Goal: Browse casually: Explore the website without a specific task or goal

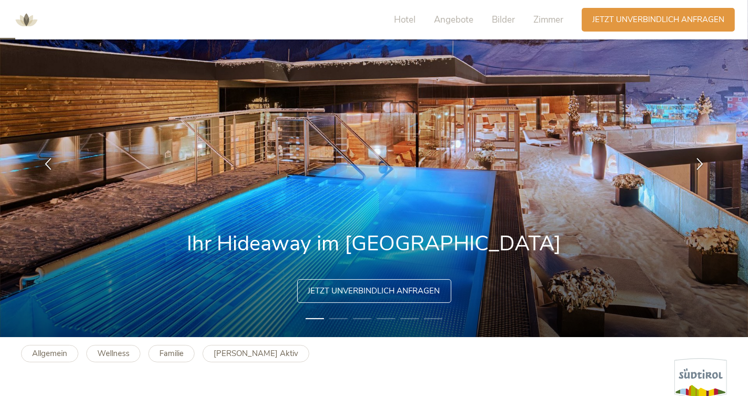
scroll to position [51, 0]
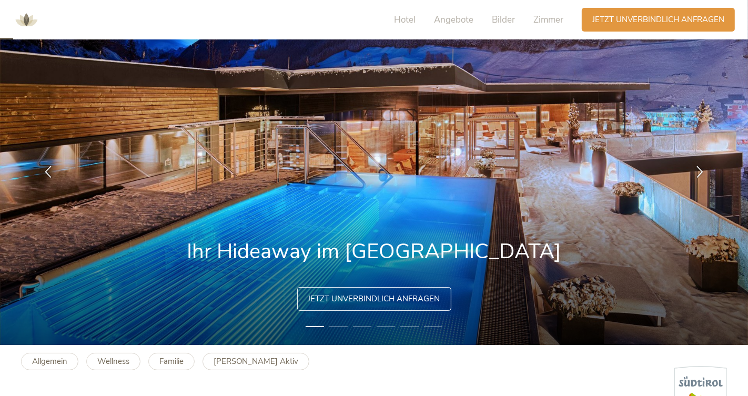
click at [706, 189] on div at bounding box center [699, 172] width 33 height 33
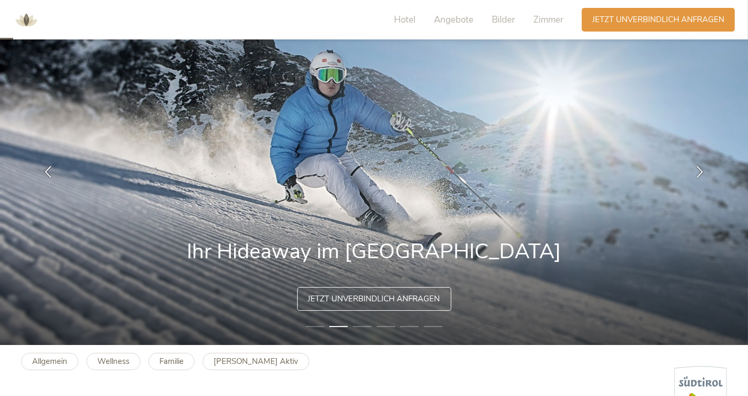
click at [710, 189] on div at bounding box center [699, 172] width 33 height 33
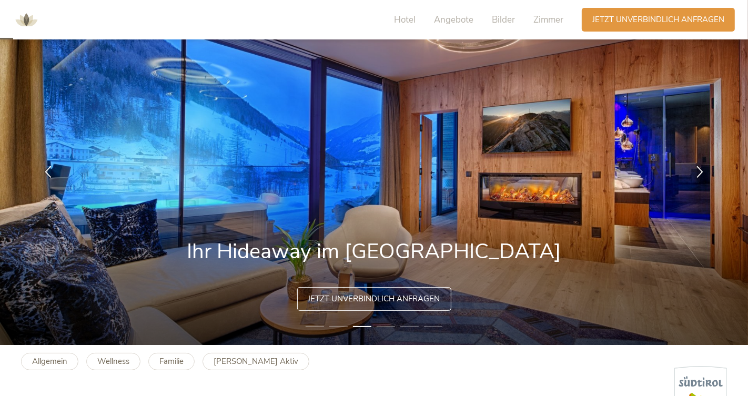
click at [705, 178] on icon at bounding box center [700, 172] width 12 height 12
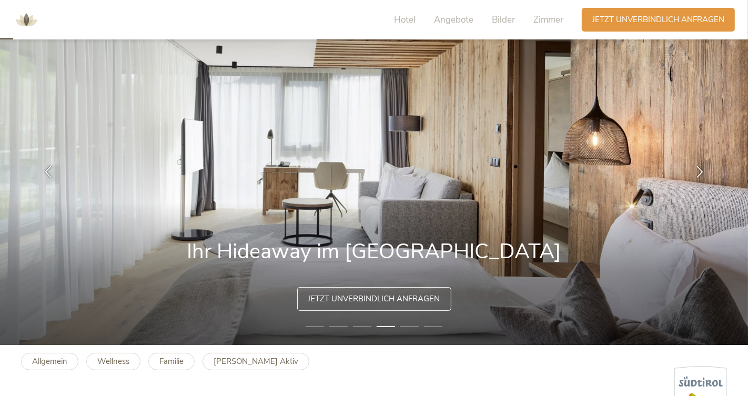
click at [710, 189] on div at bounding box center [699, 172] width 33 height 33
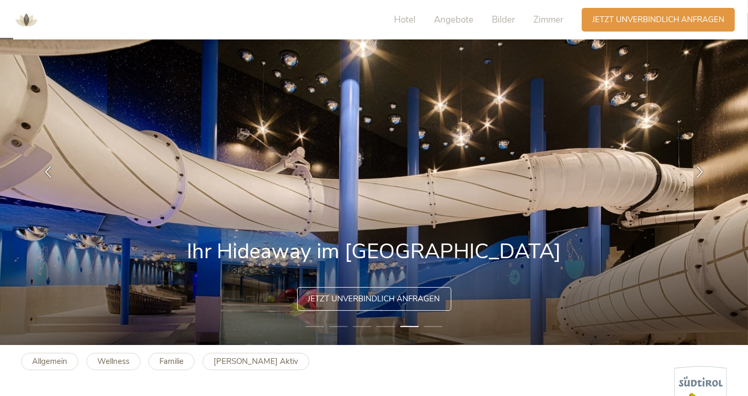
click at [712, 189] on div at bounding box center [699, 172] width 33 height 33
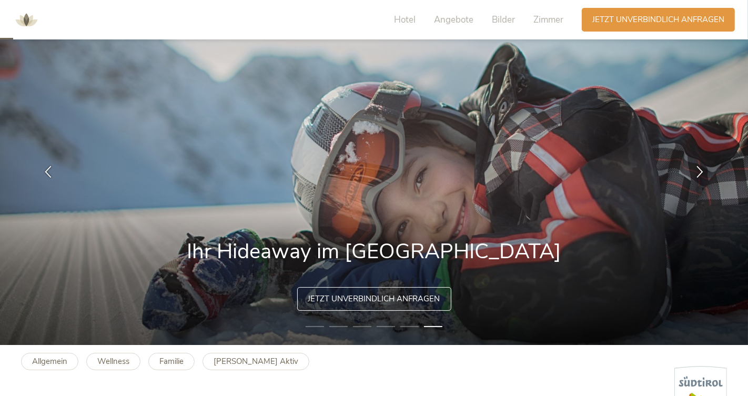
click at [715, 189] on div at bounding box center [699, 172] width 33 height 33
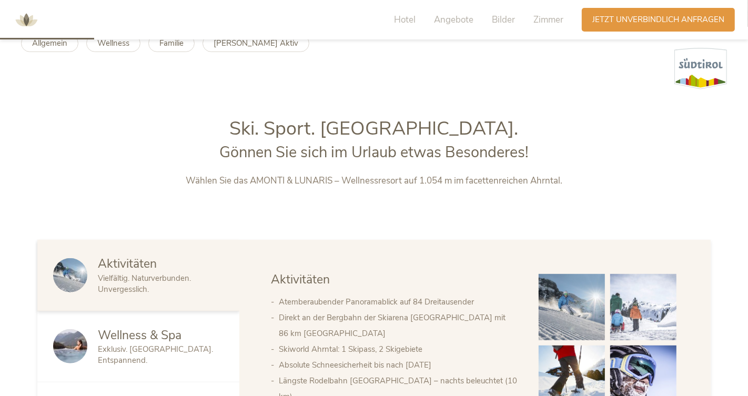
scroll to position [372, 0]
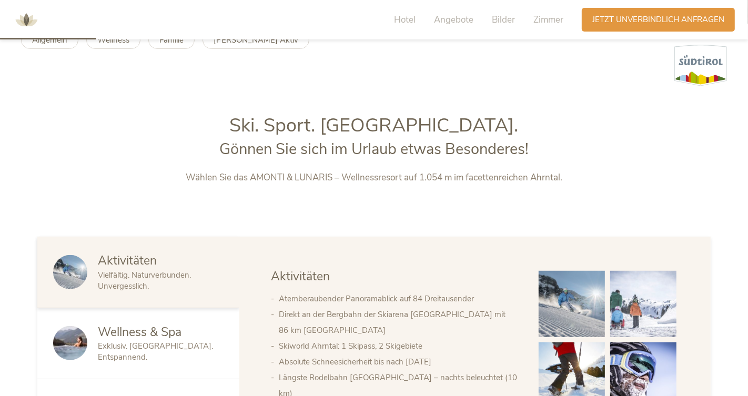
click at [554, 23] on span "Zimmer" at bounding box center [548, 20] width 30 height 12
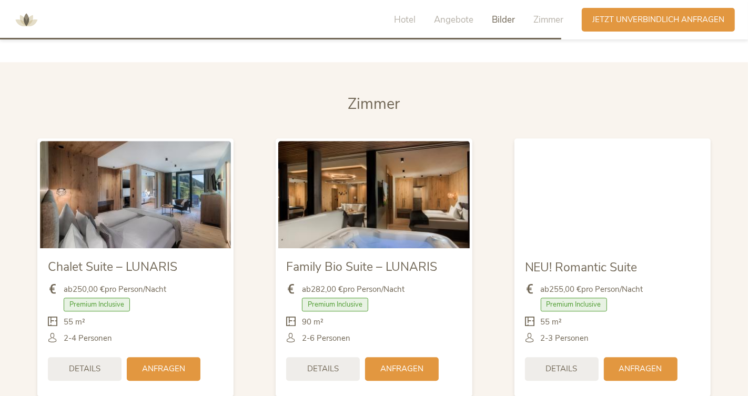
scroll to position [2175, 0]
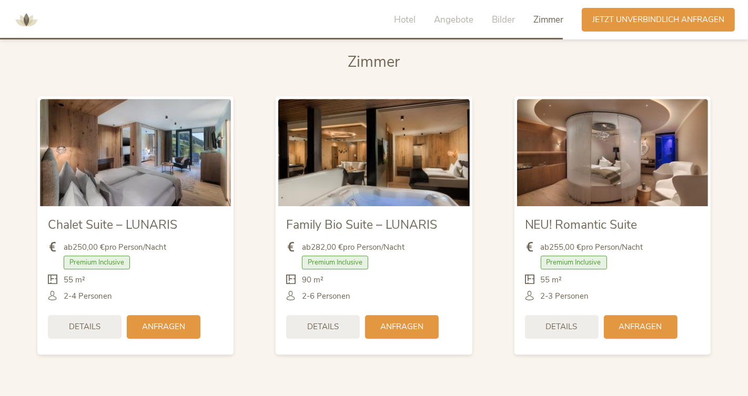
click at [663, 198] on img at bounding box center [612, 152] width 191 height 107
click at [570, 332] on span "Details" at bounding box center [562, 326] width 32 height 11
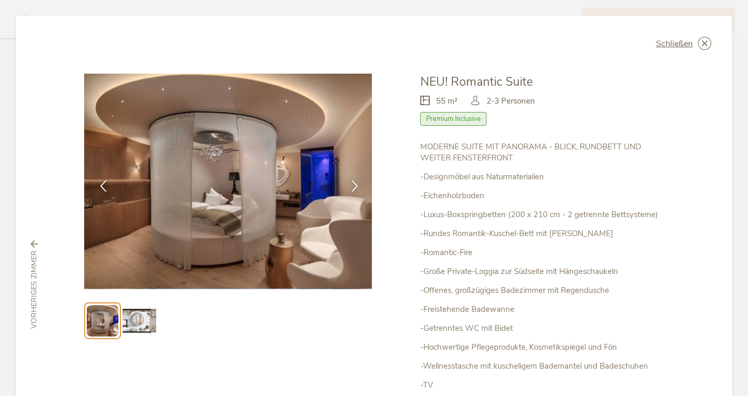
click at [104, 185] on icon at bounding box center [103, 186] width 12 height 12
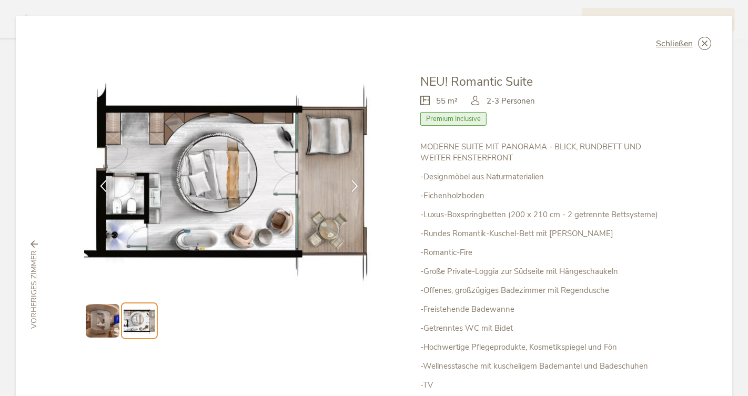
click at [93, 166] on img at bounding box center [228, 182] width 288 height 216
click at [92, 171] on div at bounding box center [103, 185] width 33 height 33
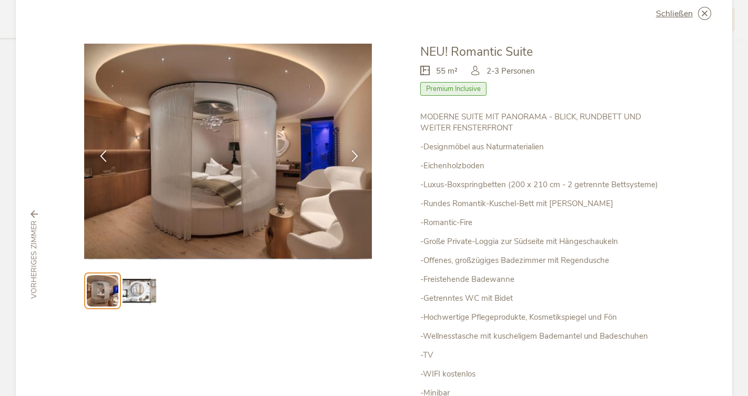
scroll to position [31, 0]
